Goal: Navigation & Orientation: Find specific page/section

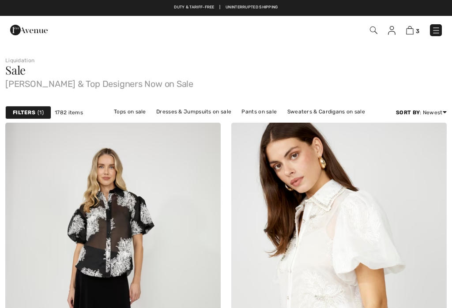
click at [436, 35] on img at bounding box center [435, 30] width 9 height 9
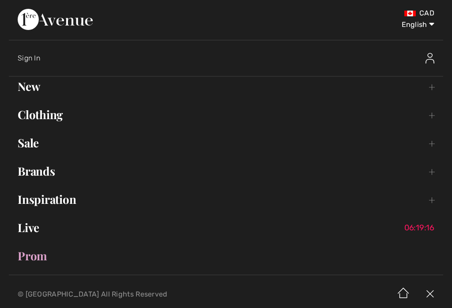
click at [36, 171] on link "Brands Open submenu" at bounding box center [226, 170] width 434 height 19
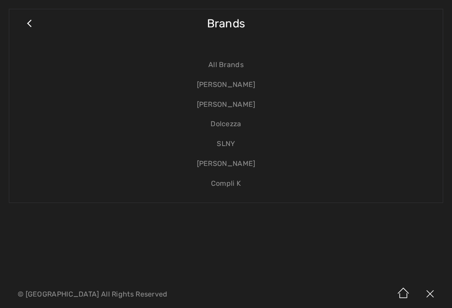
click at [250, 86] on link "[PERSON_NAME]" at bounding box center [225, 85] width 415 height 20
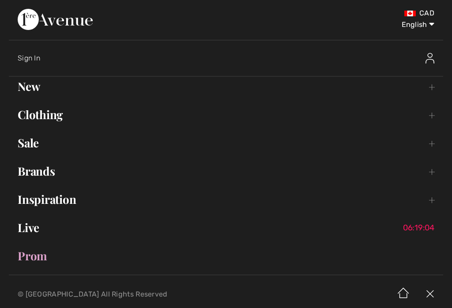
click at [56, 177] on link "Brands Open submenu" at bounding box center [226, 170] width 434 height 19
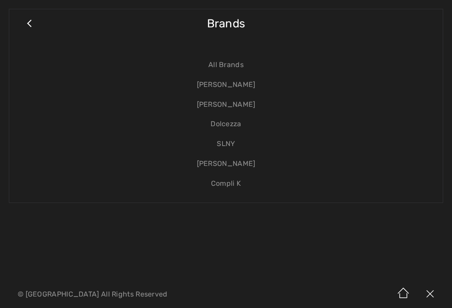
click at [239, 110] on link "[PERSON_NAME]" at bounding box center [225, 105] width 415 height 20
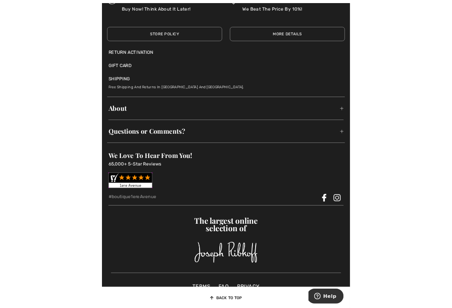
scroll to position [7007, 0]
